Goal: Transaction & Acquisition: Purchase product/service

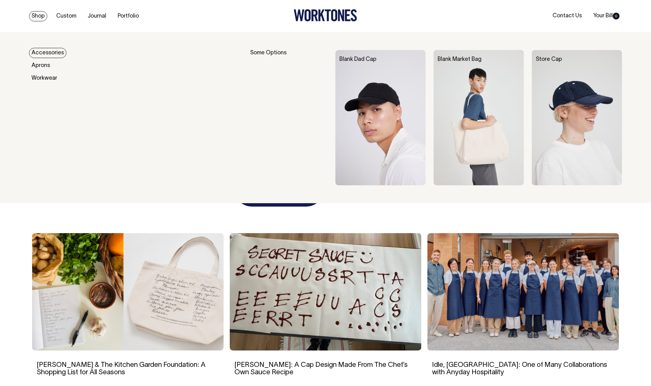
scroll to position [1078, 0]
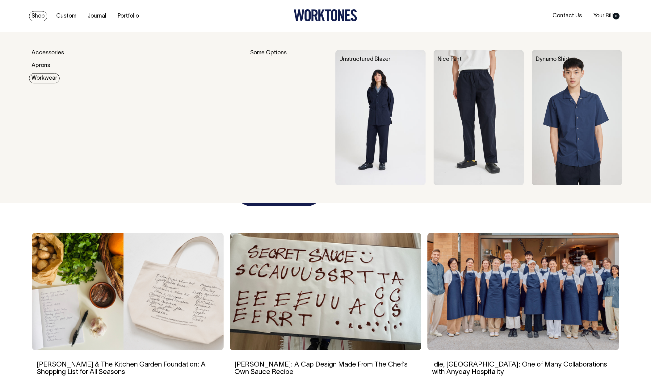
click at [44, 77] on link "Workwear" at bounding box center [44, 78] width 31 height 10
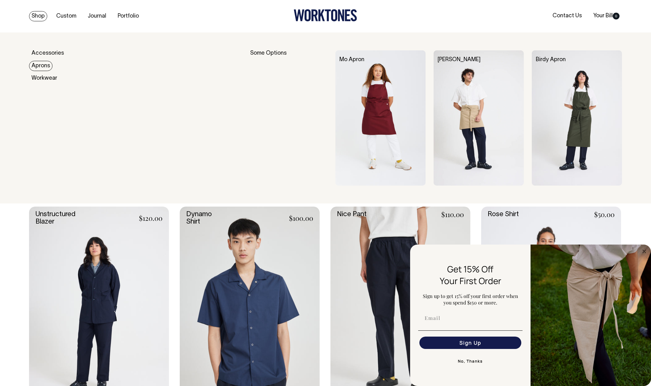
click at [45, 67] on link "Aprons" at bounding box center [40, 66] width 23 height 10
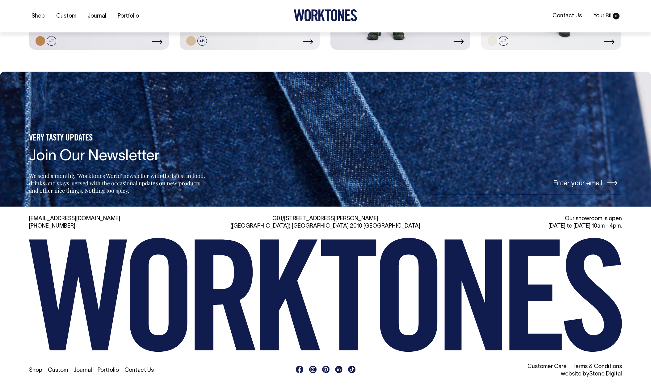
scroll to position [571, 0]
